Goal: Leave review/rating: Share an evaluation or opinion about a product, service, or content

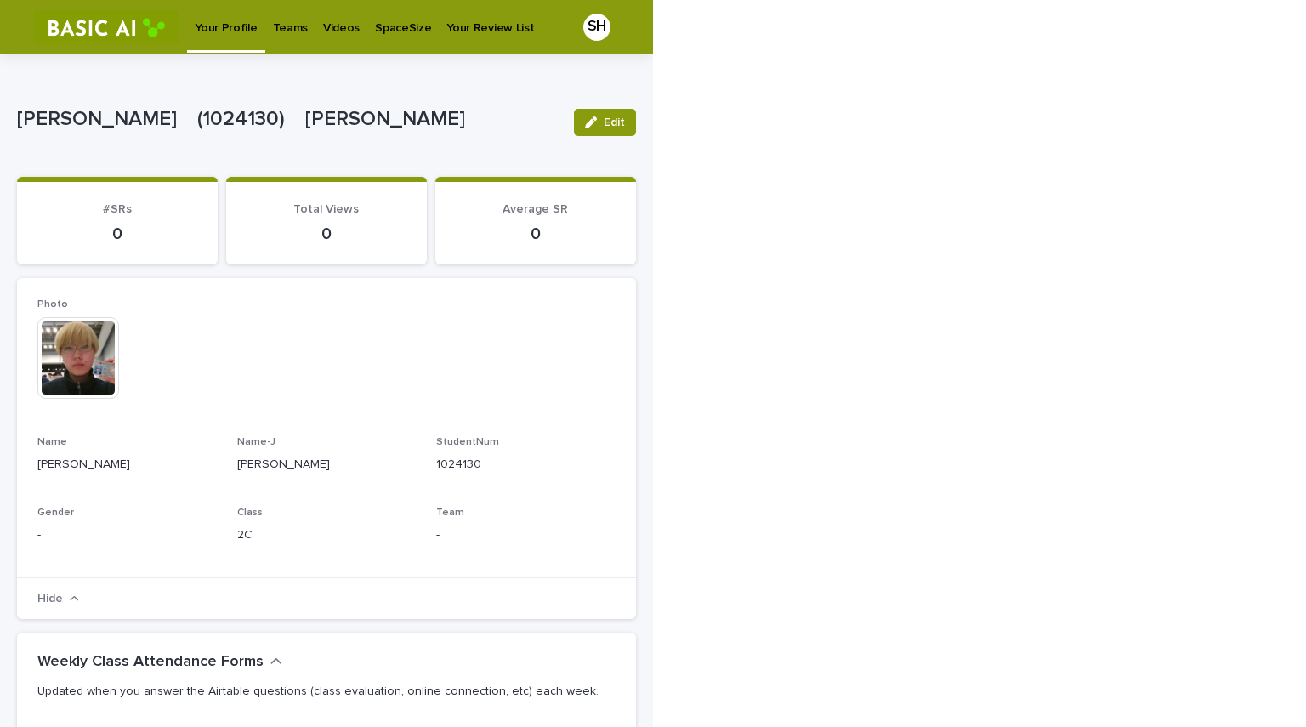
click at [335, 27] on p "Videos" at bounding box center [341, 18] width 37 height 36
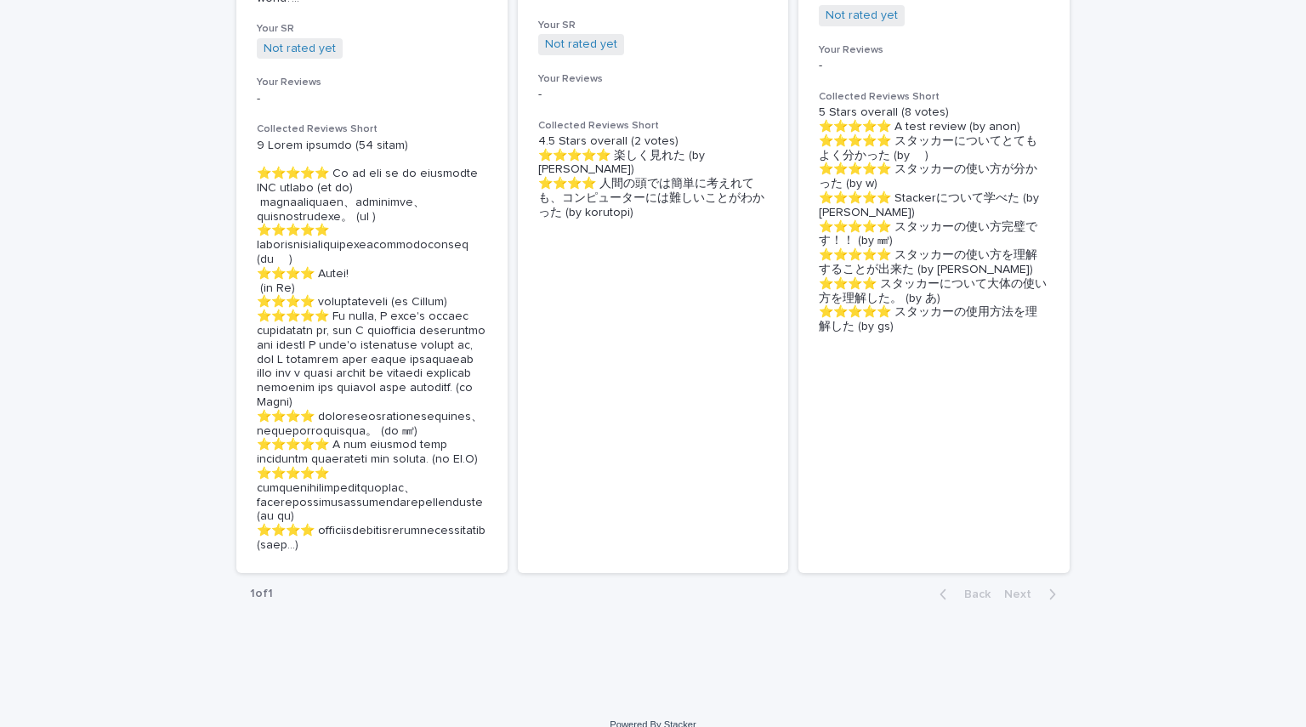
scroll to position [650, 0]
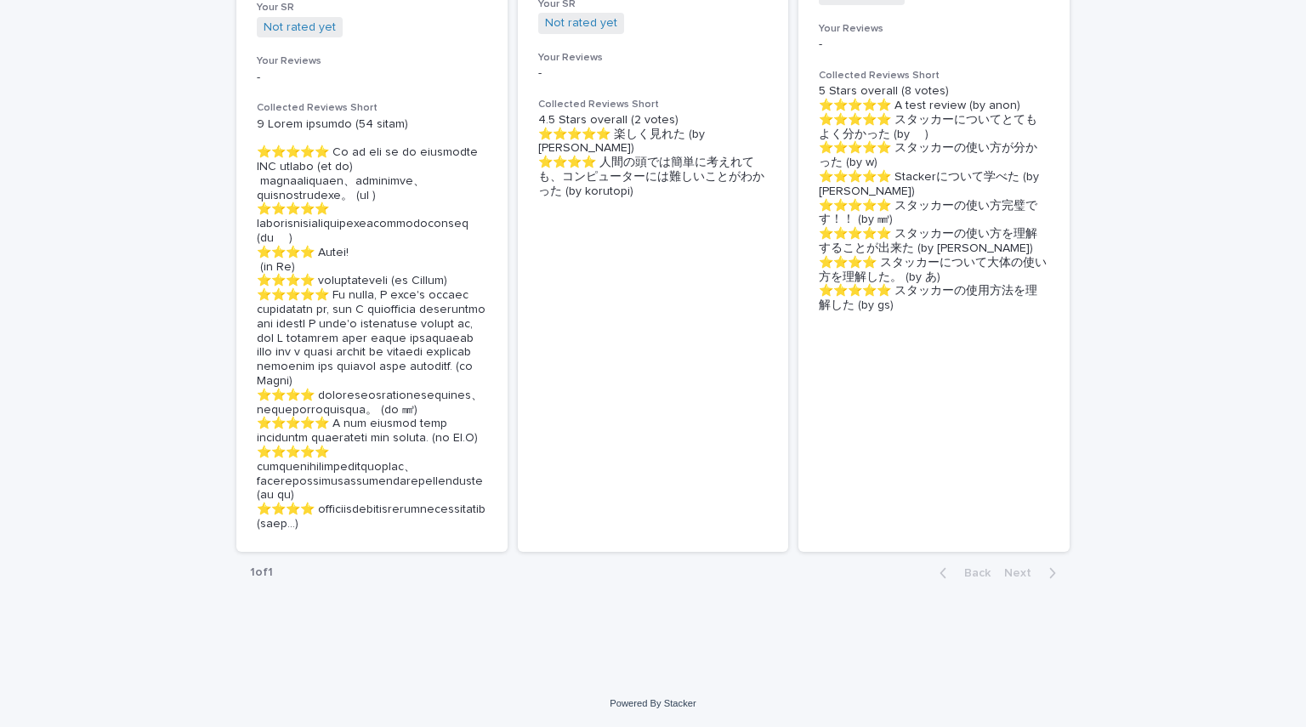
click at [489, 253] on div "🖼How algorithms shape our world Details Wk01 [15:22] 🇬🇧🅹️ Stats 8回 (4) ▄█▄　　 De…" at bounding box center [371, 117] width 271 height 869
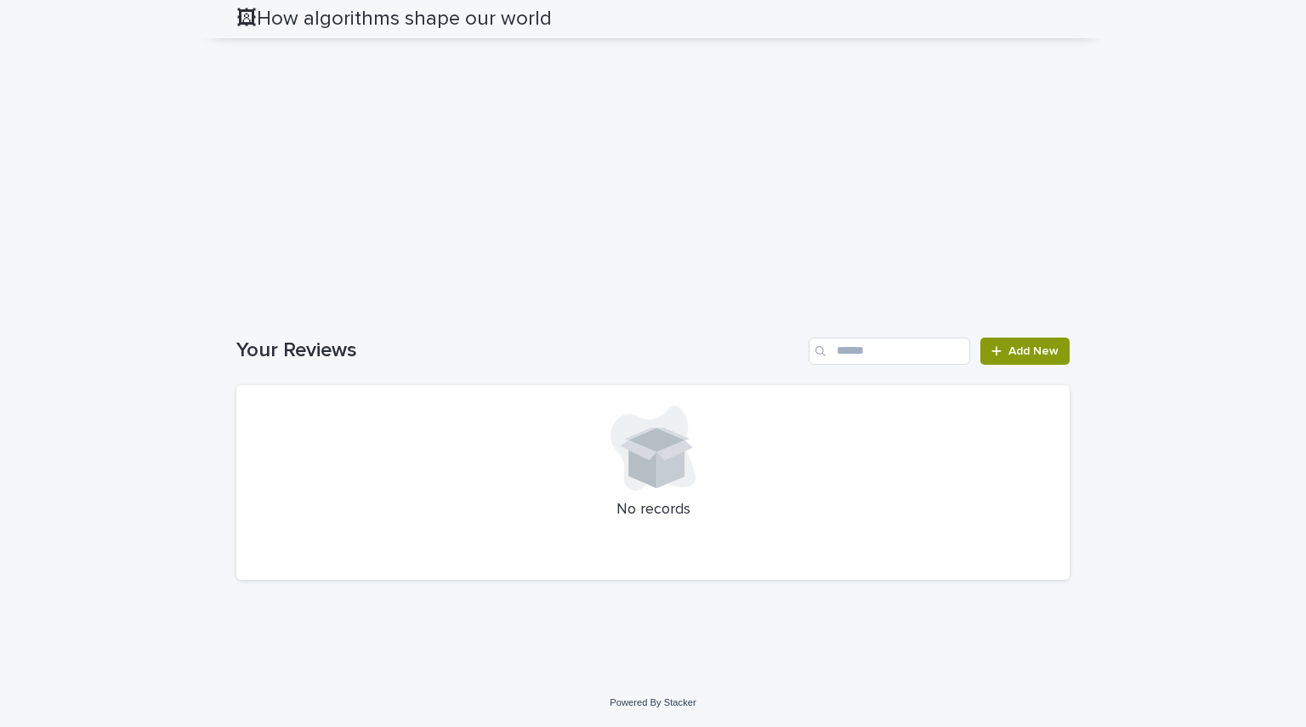
scroll to position [1908, 0]
click at [741, 501] on p "No records" at bounding box center [653, 510] width 793 height 19
click at [1022, 356] on span "Add New" at bounding box center [1034, 351] width 50 height 12
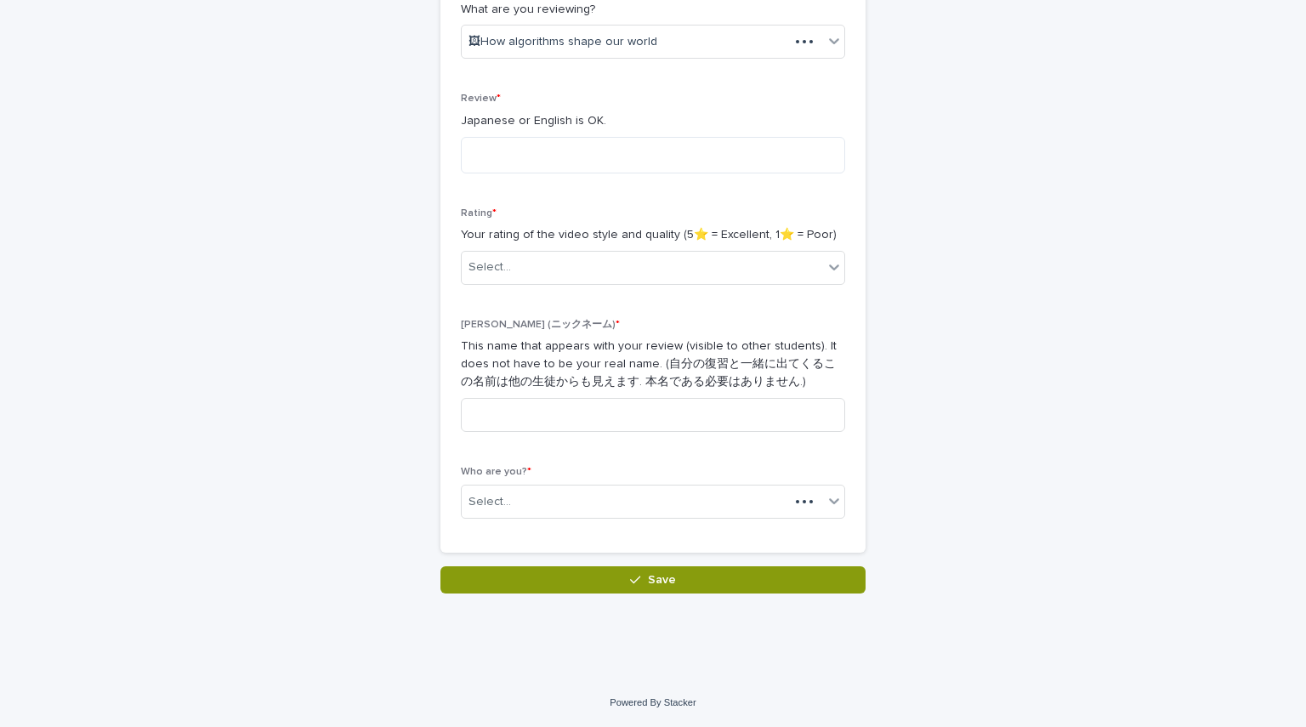
scroll to position [326, 0]
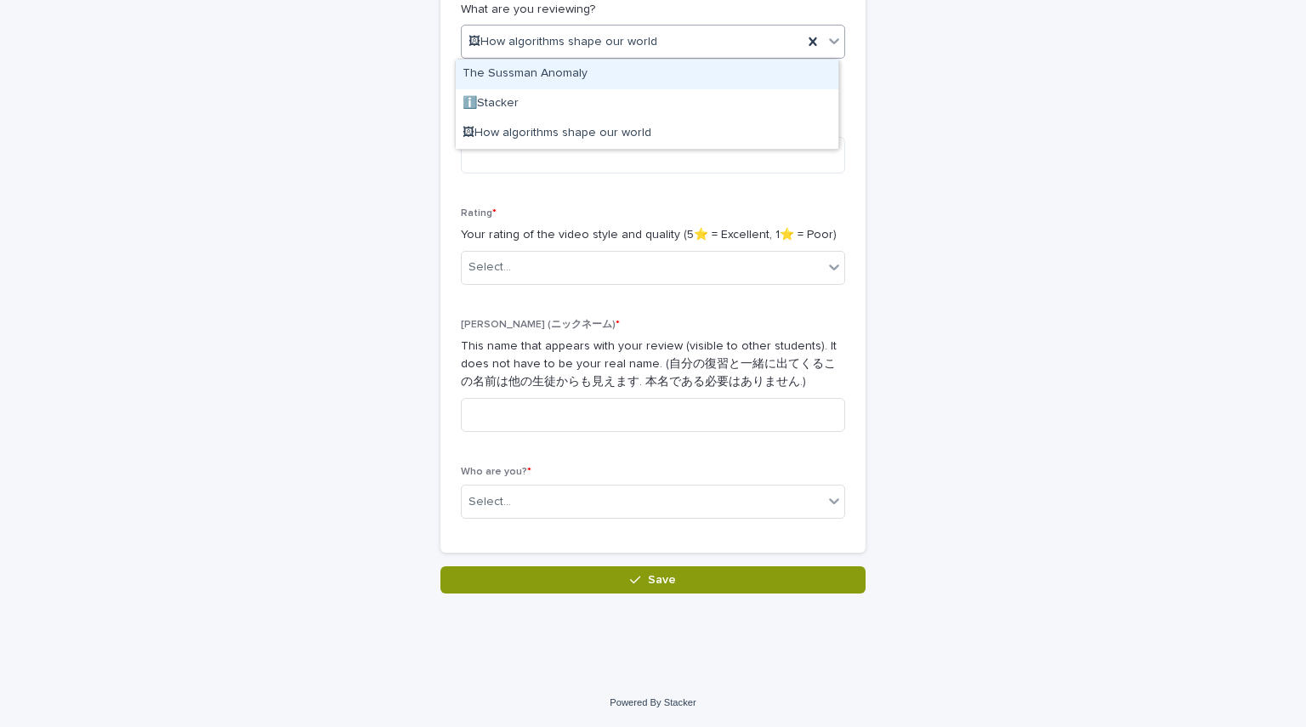
click at [826, 47] on icon at bounding box center [834, 40] width 17 height 17
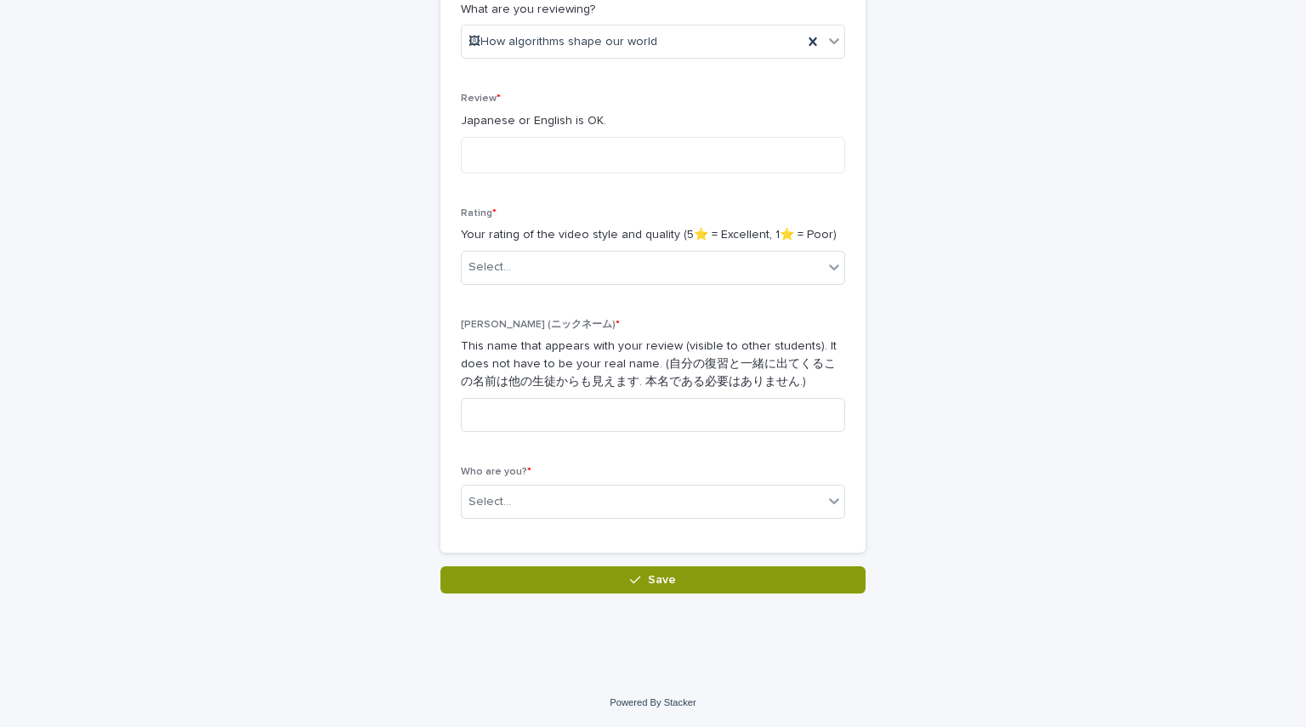
click at [865, 95] on div "Reviews: Thanks for Adding Loading... Saving… Loading... Saving… Loading... Sav…" at bounding box center [653, 161] width 834 height 865
click at [617, 157] on textarea at bounding box center [653, 155] width 384 height 37
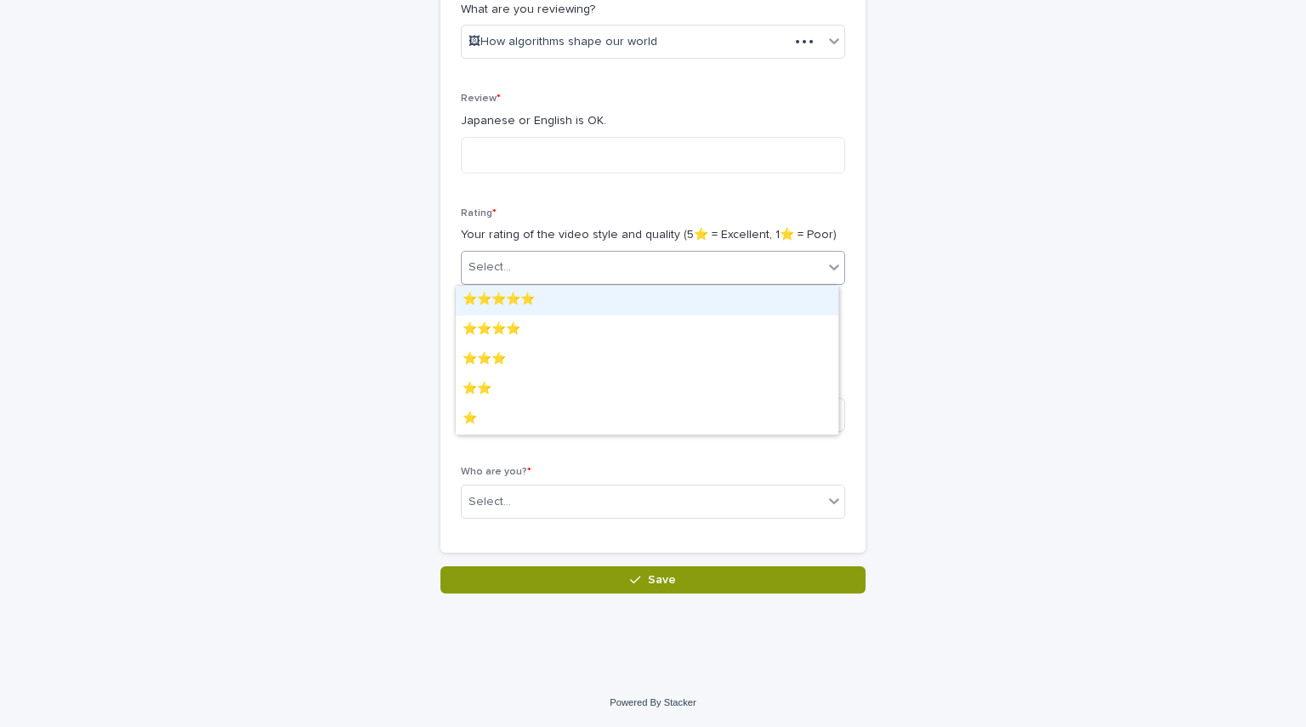
click at [817, 260] on div "Select..." at bounding box center [642, 267] width 361 height 28
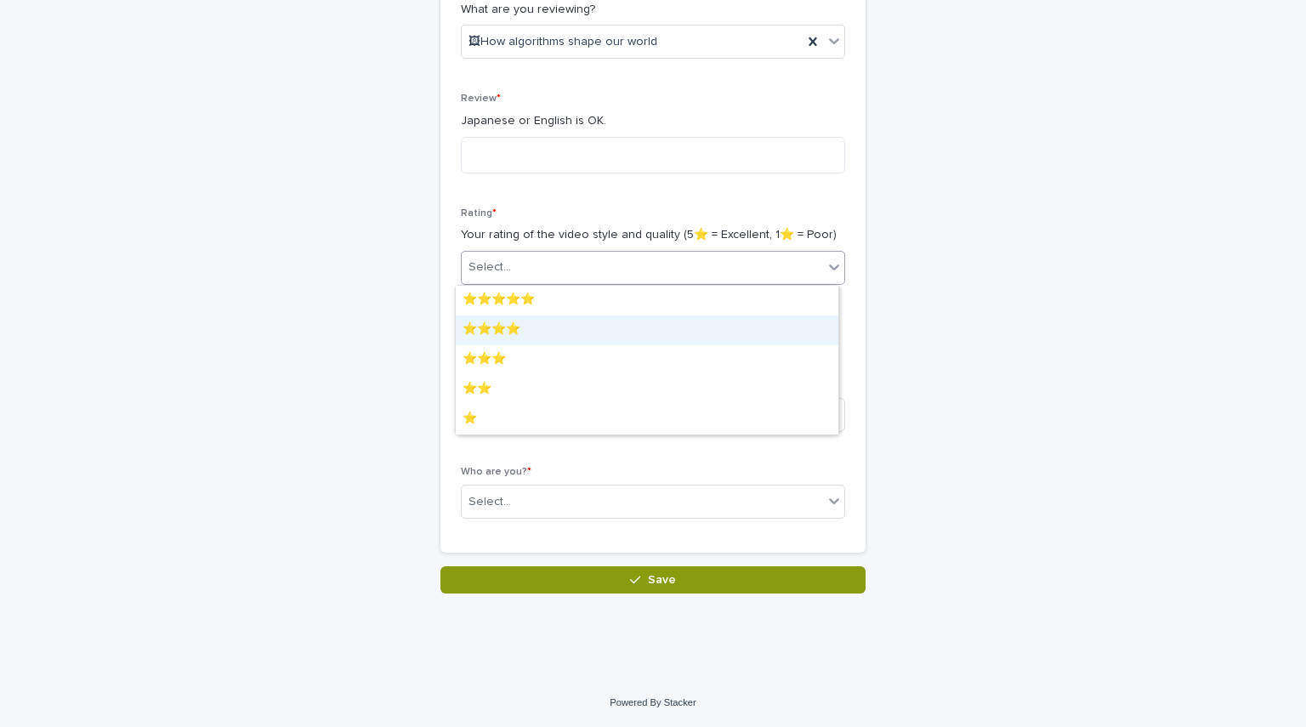
click at [610, 339] on div "⭐️⭐️⭐️⭐️" at bounding box center [647, 331] width 383 height 30
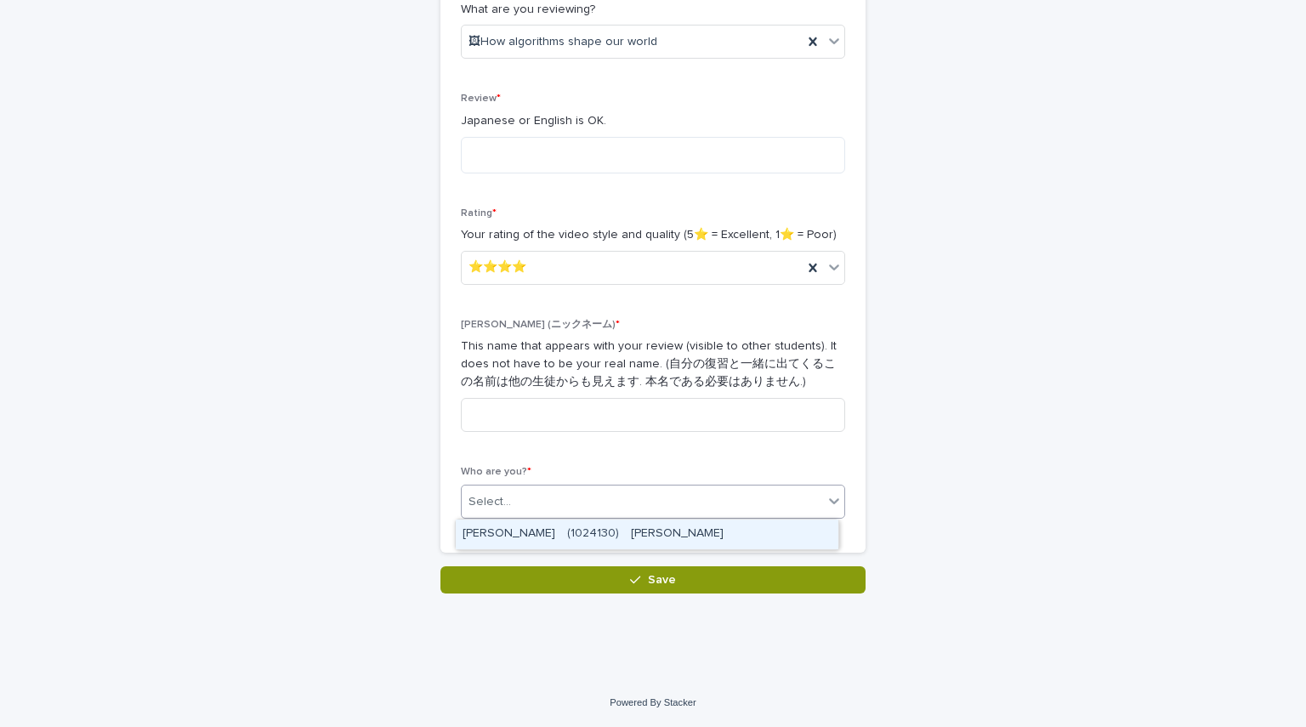
click at [614, 506] on div "Select..." at bounding box center [642, 502] width 361 height 28
click at [619, 549] on div "[PERSON_NAME]　(1024130)　[PERSON_NAME]" at bounding box center [647, 535] width 383 height 30
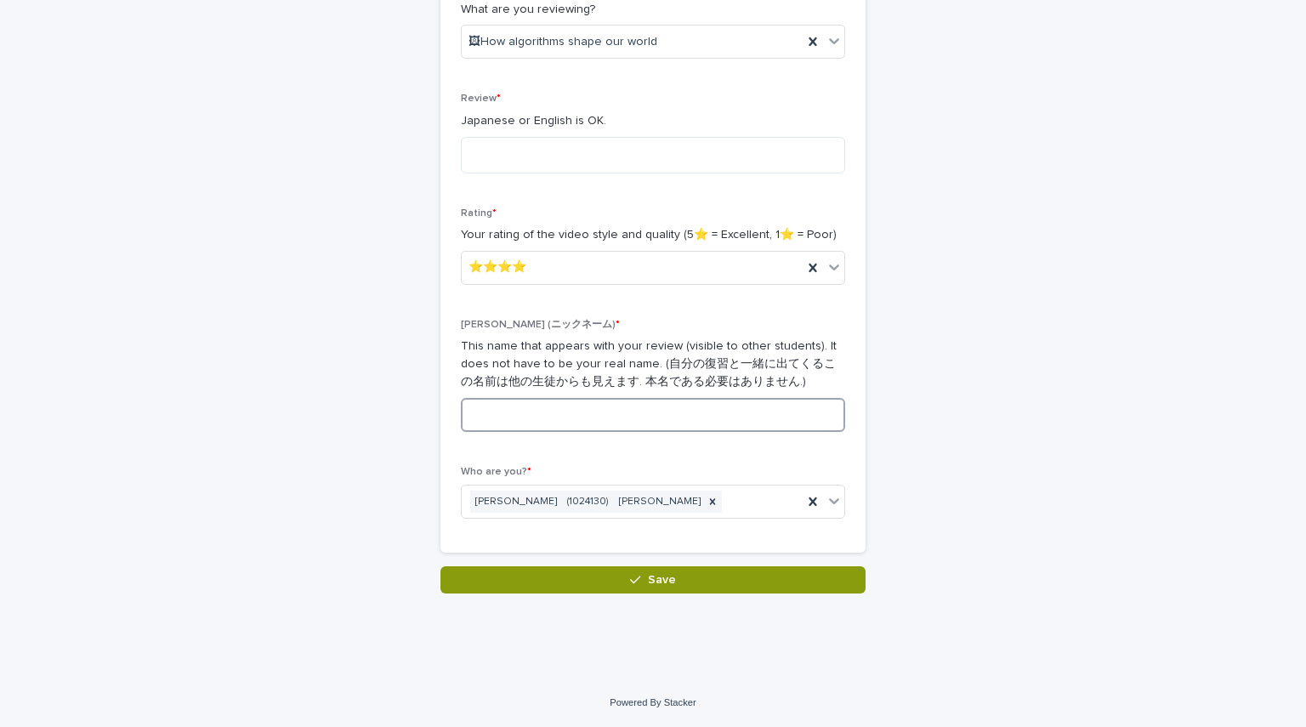
click at [609, 408] on input at bounding box center [653, 415] width 384 height 34
type input "*"
click at [629, 151] on textarea at bounding box center [653, 155] width 384 height 37
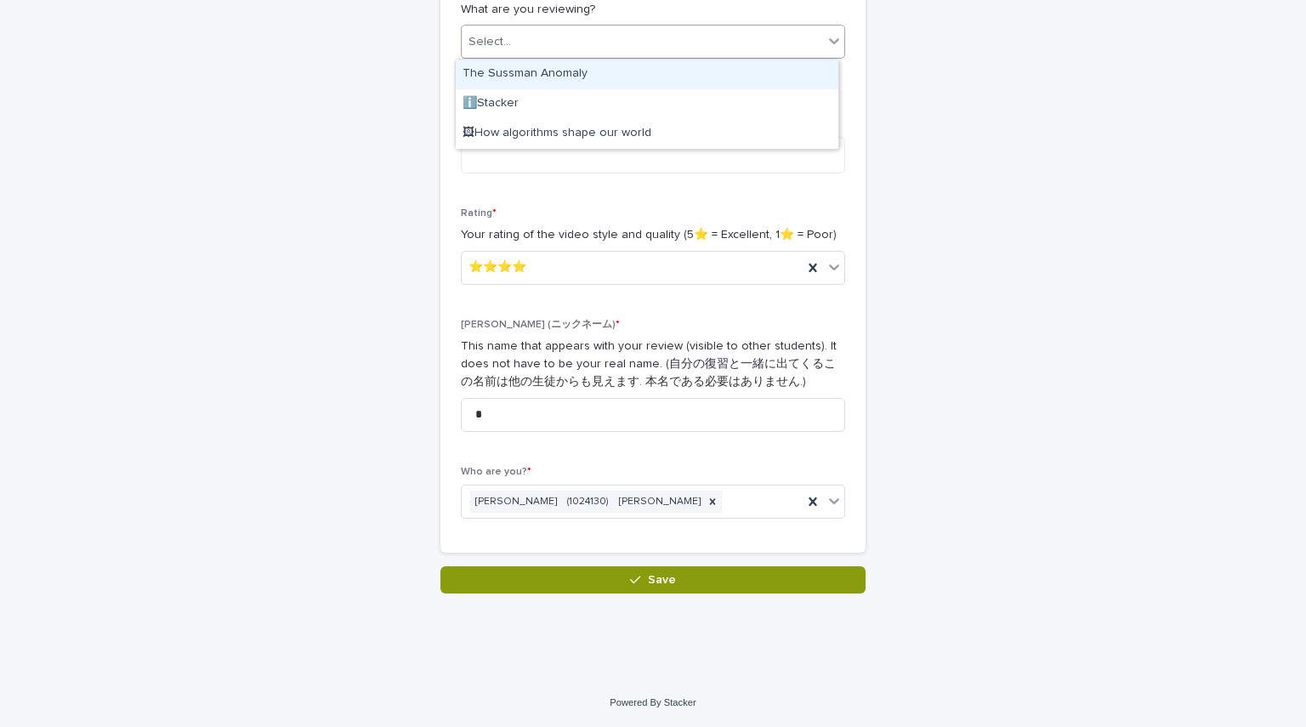
click at [834, 39] on icon at bounding box center [834, 40] width 17 height 17
click at [629, 74] on div "The Sussman Anomaly" at bounding box center [647, 75] width 383 height 30
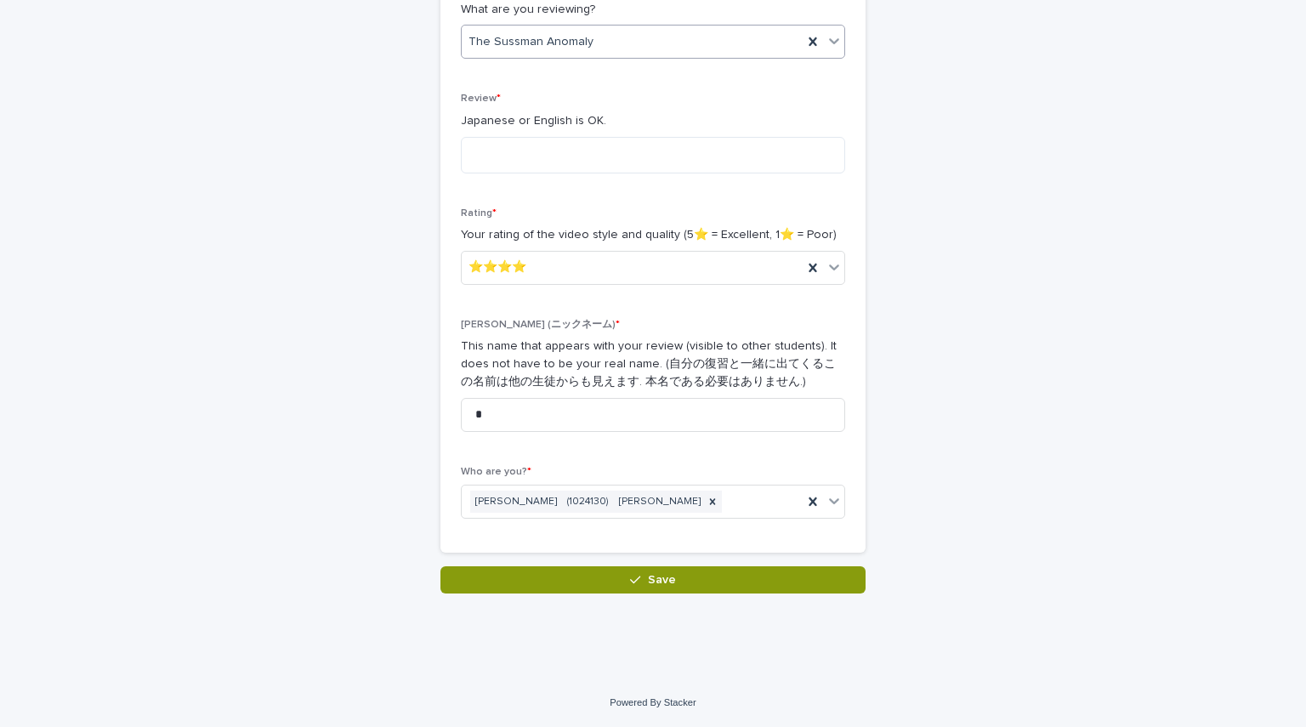
scroll to position [0, 0]
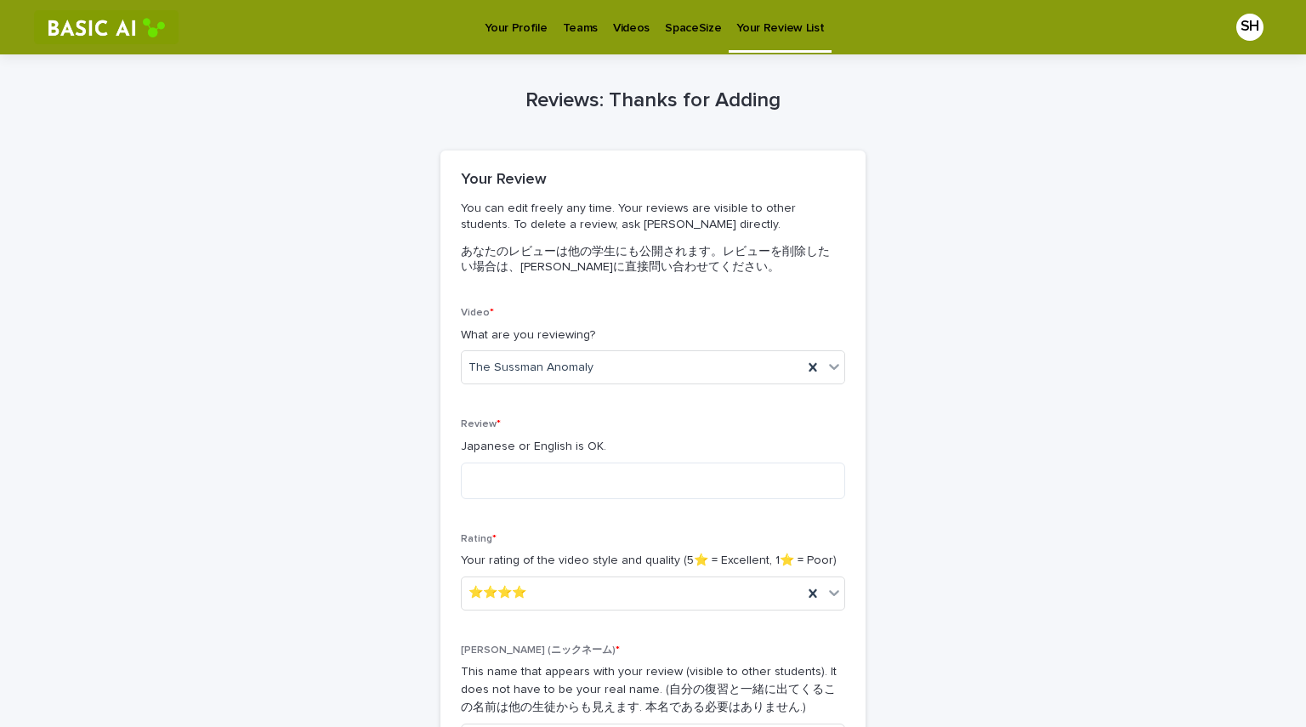
click at [632, 26] on p "Videos" at bounding box center [631, 18] width 37 height 36
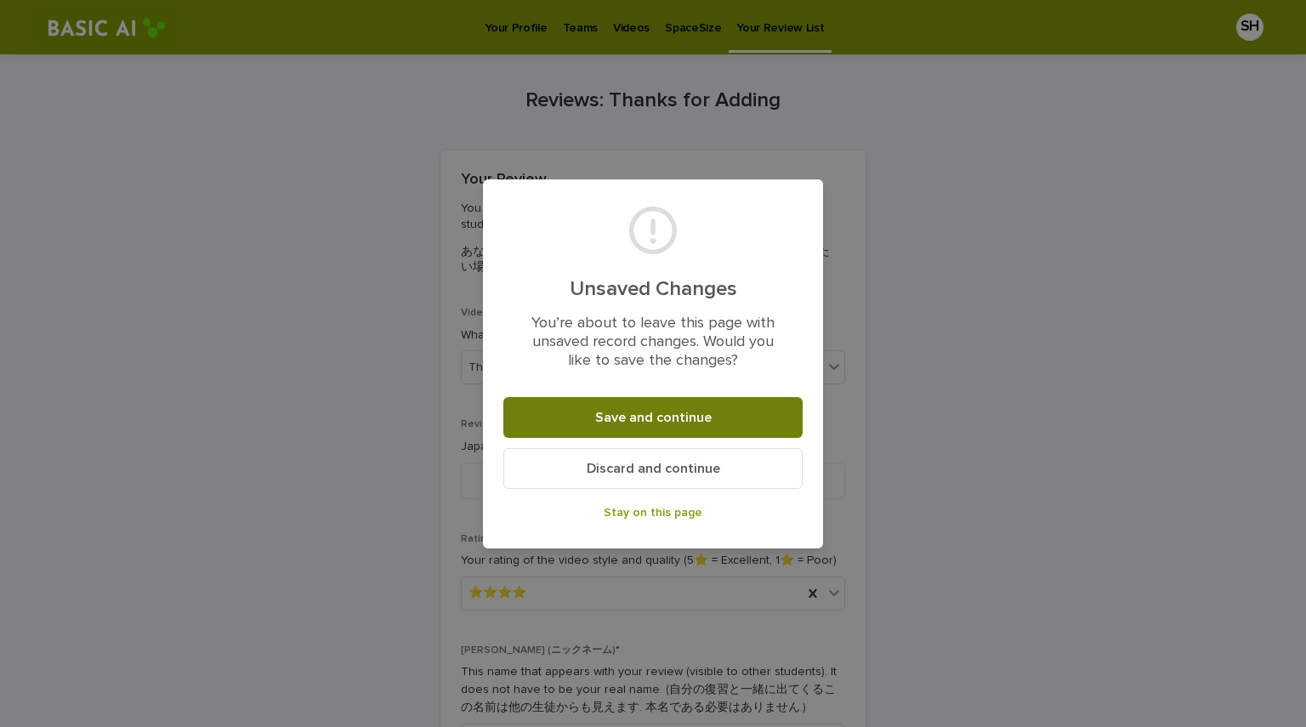
click at [665, 404] on button "Save and continue" at bounding box center [653, 417] width 299 height 41
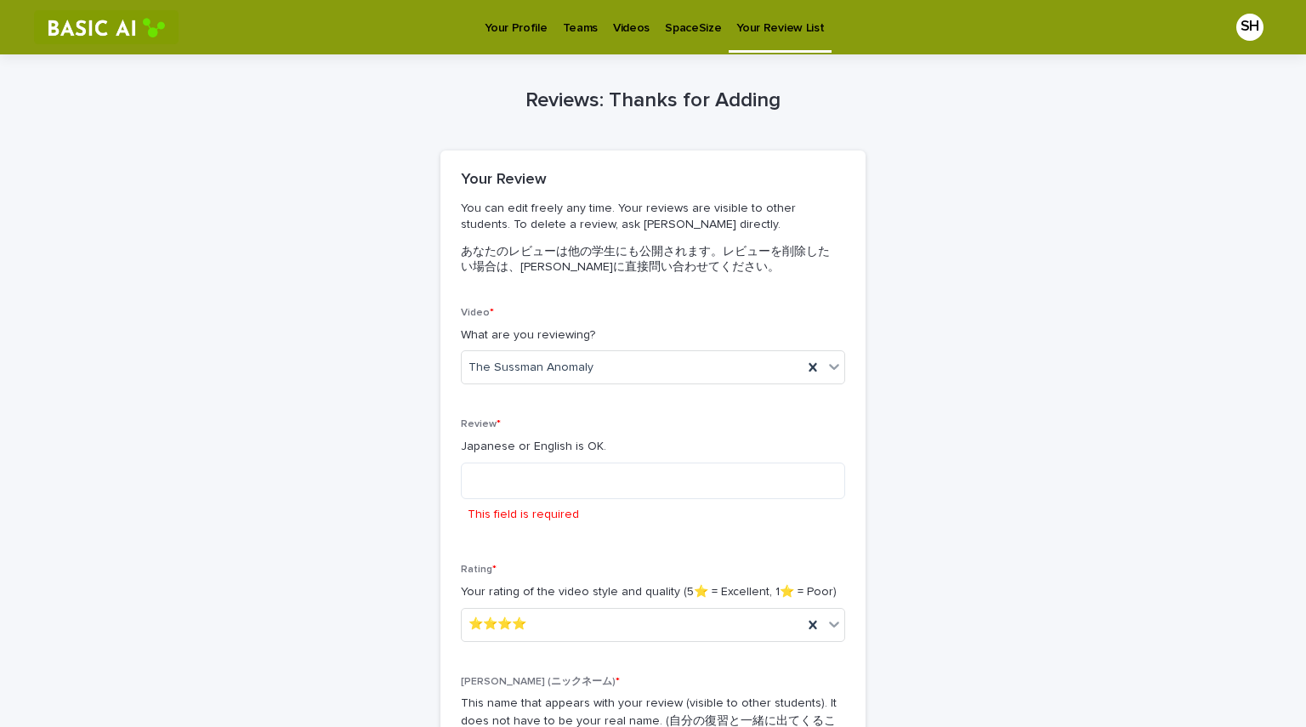
click at [627, 17] on p "Videos" at bounding box center [631, 18] width 37 height 36
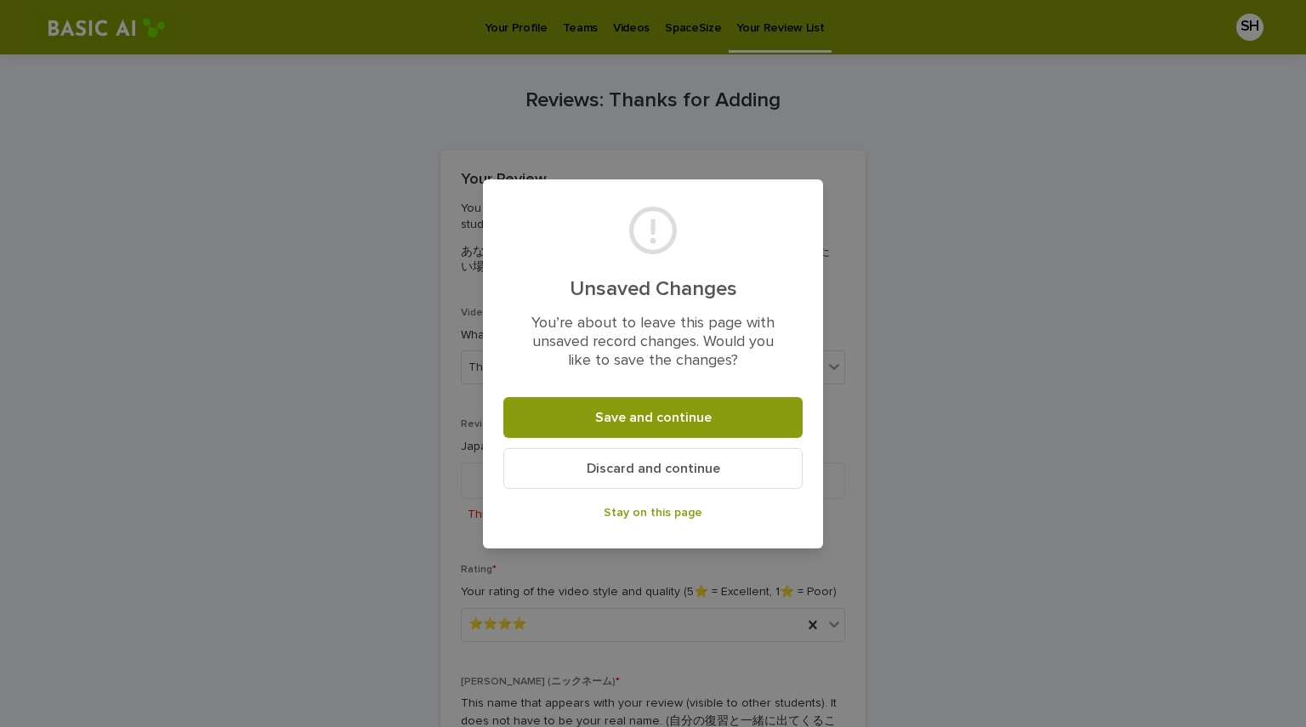
click at [681, 462] on span "Discard and continue" at bounding box center [654, 469] width 134 height 14
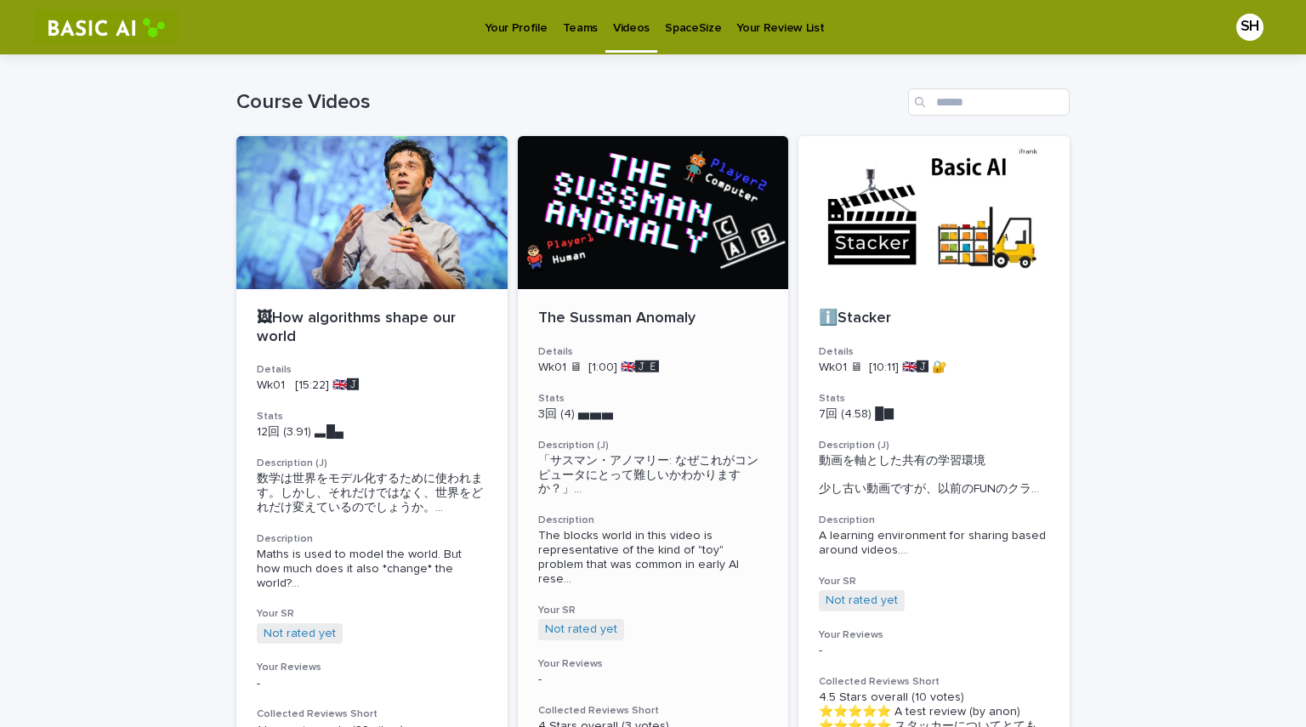
click at [669, 214] on div at bounding box center [653, 212] width 271 height 153
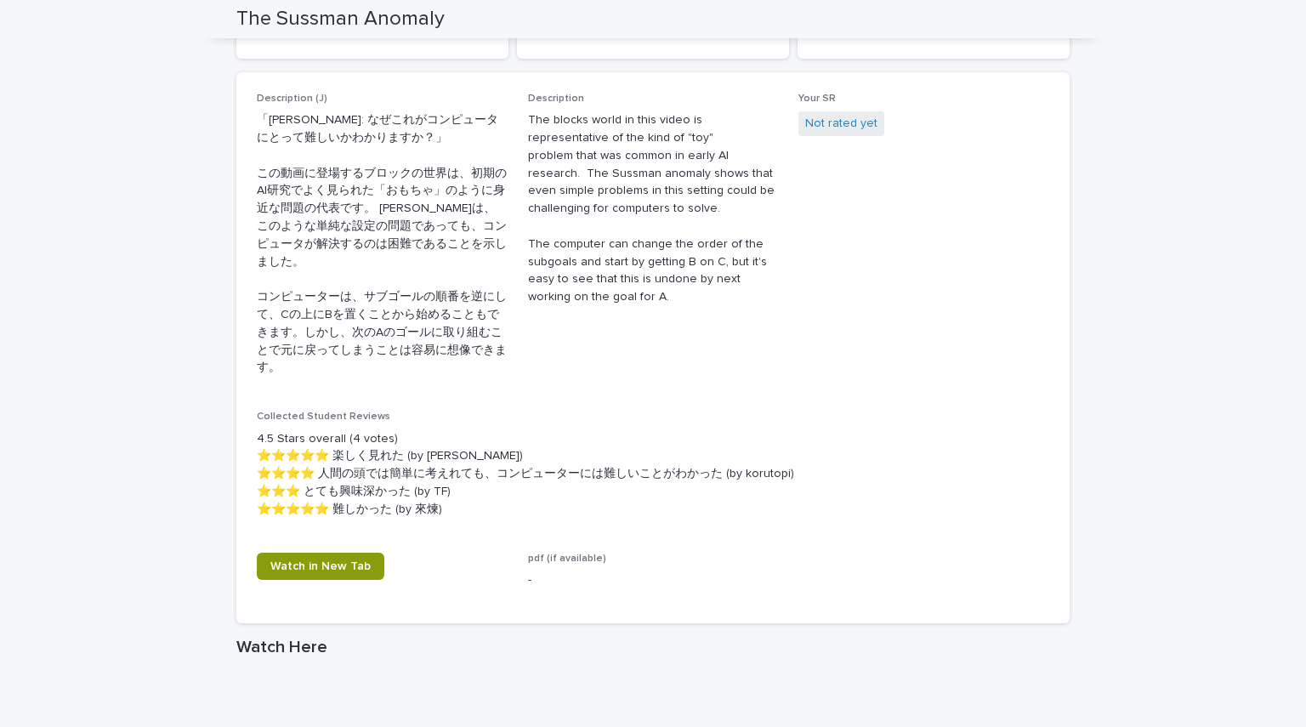
scroll to position [547, 0]
click at [316, 564] on span "Watch in New Tab" at bounding box center [320, 566] width 100 height 12
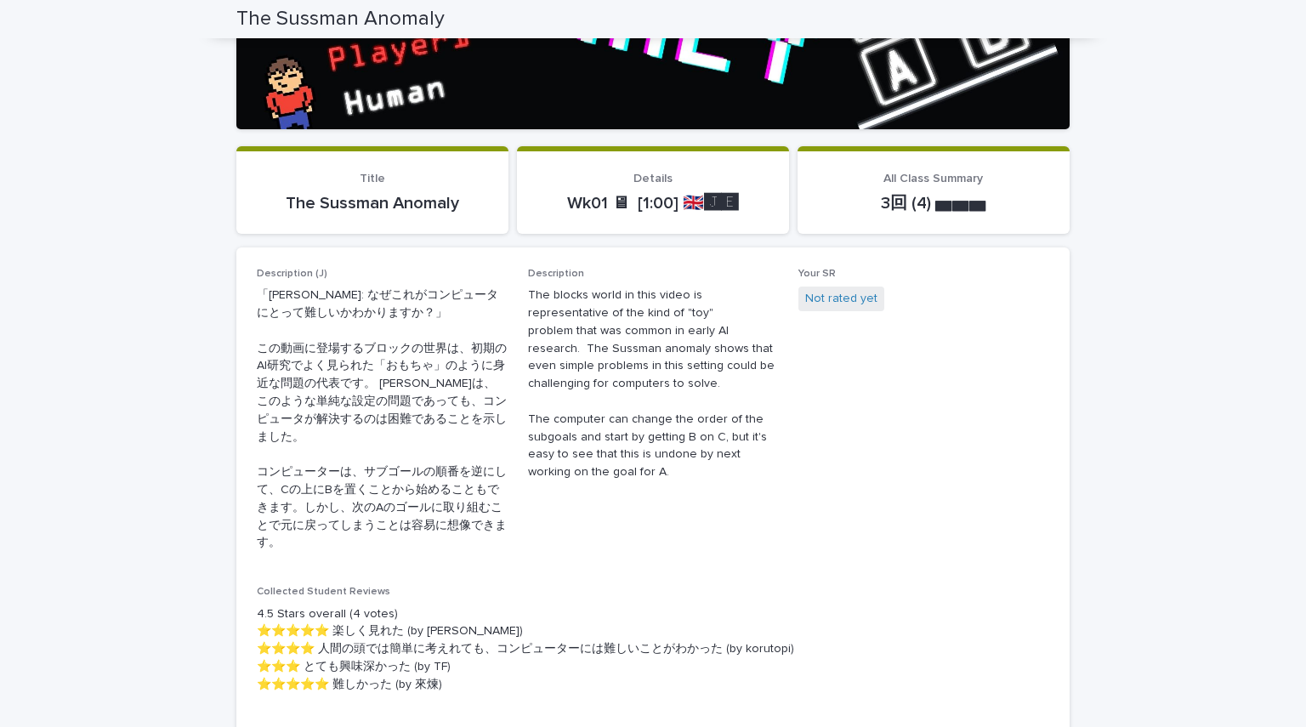
scroll to position [0, 0]
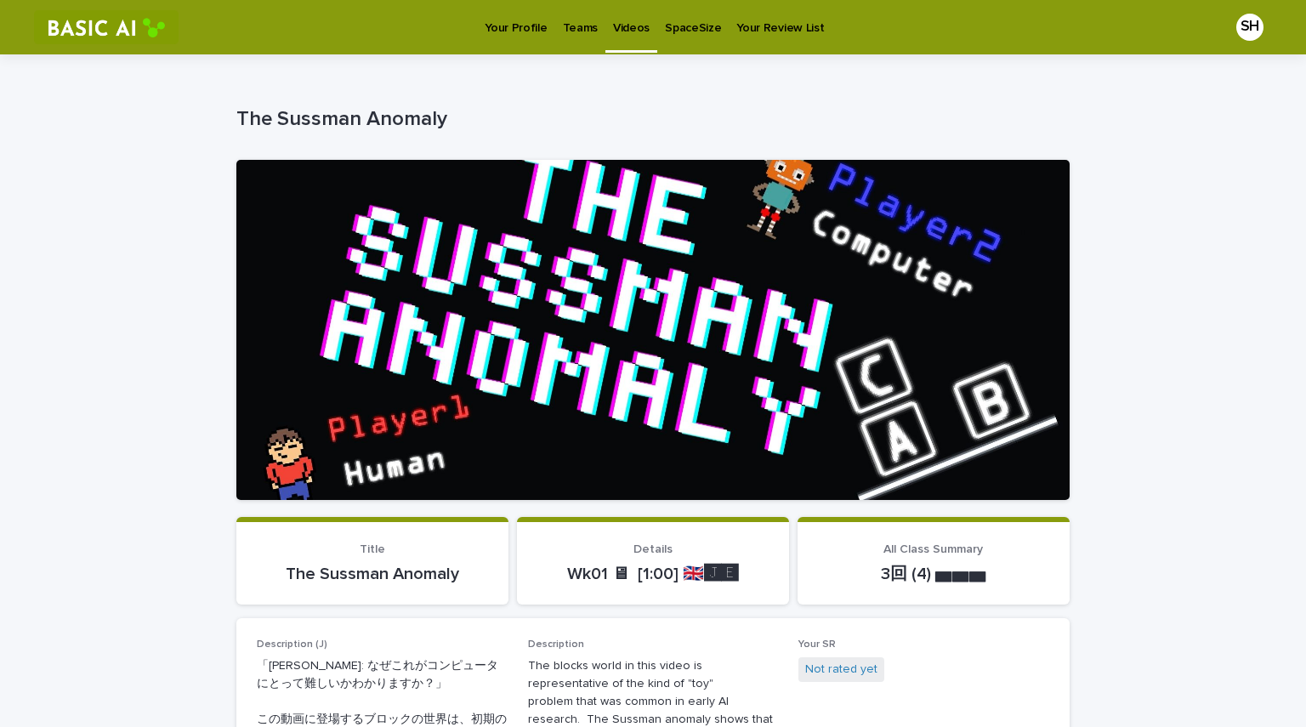
click at [633, 35] on p "Videos" at bounding box center [631, 18] width 37 height 36
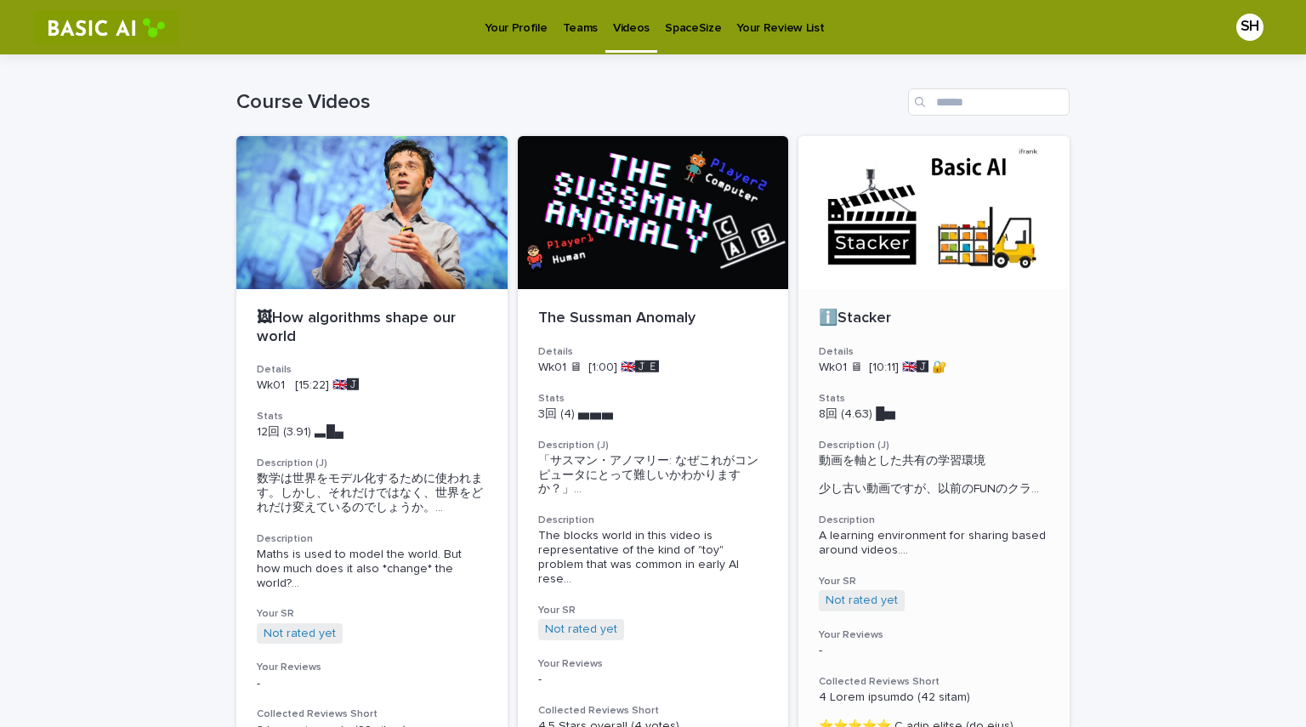
click at [864, 256] on div at bounding box center [934, 212] width 271 height 153
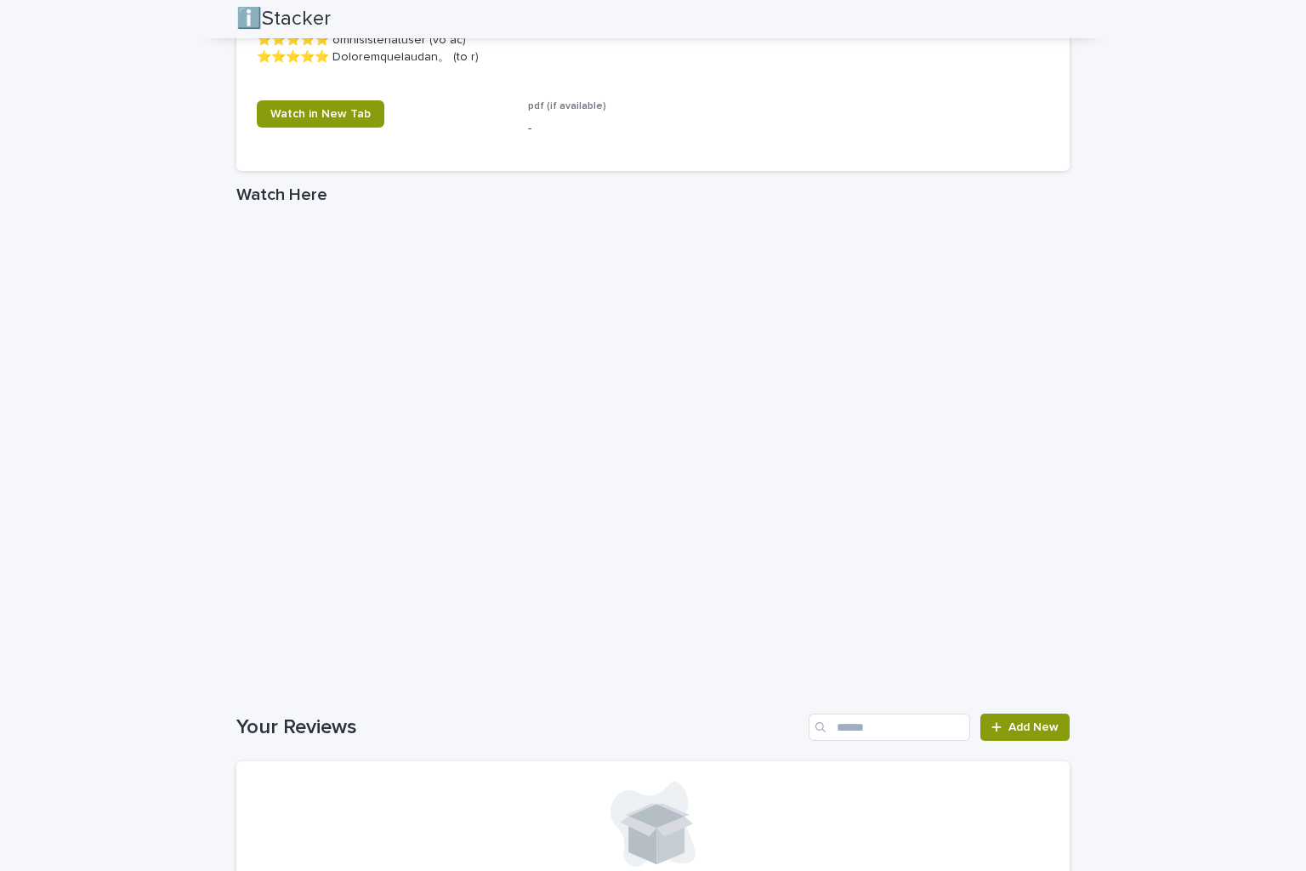
scroll to position [1046, 0]
